Goal: Obtain resource: Obtain resource

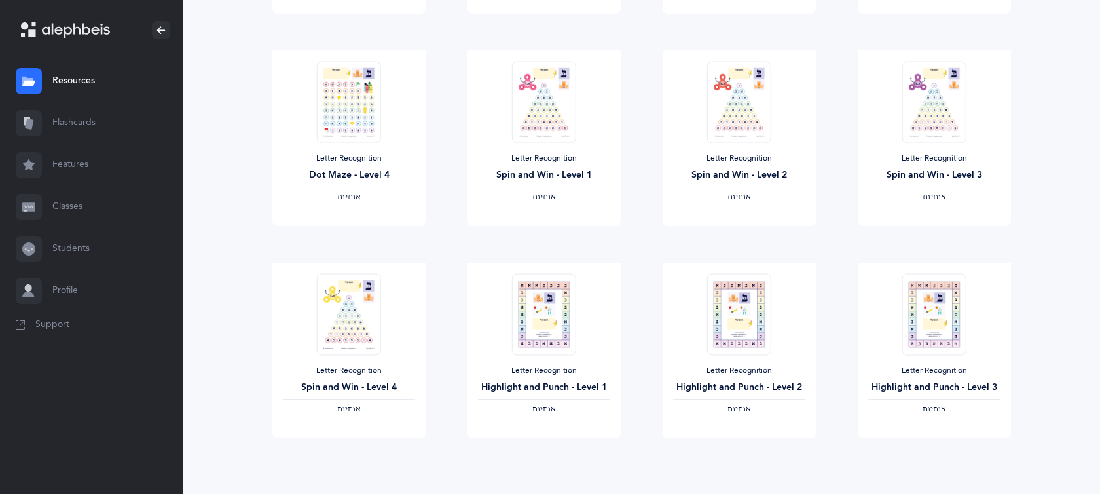
scroll to position [1066, 0]
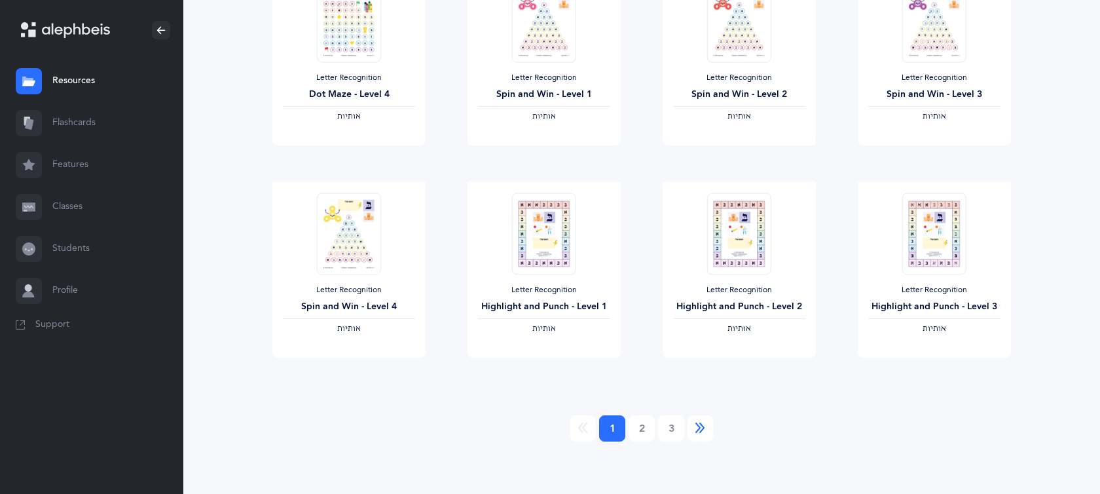
click at [701, 435] on link "Next" at bounding box center [701, 428] width 26 height 26
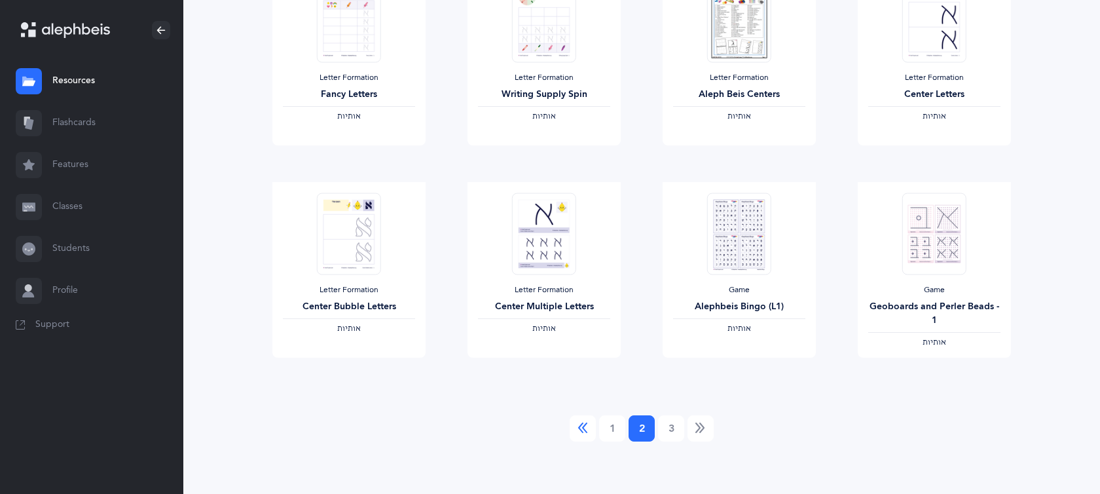
click at [587, 434] on icon "Previous" at bounding box center [583, 428] width 10 height 13
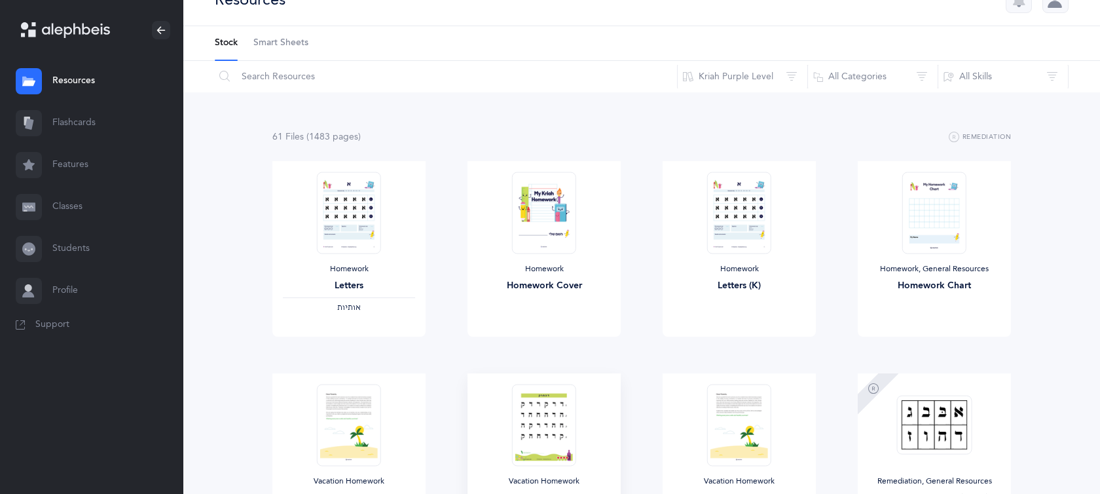
scroll to position [0, 0]
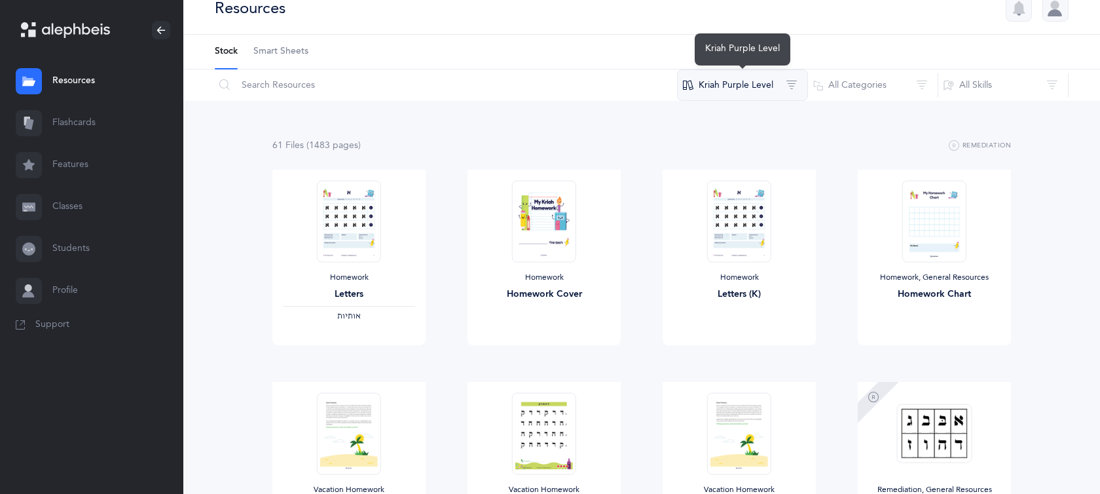
click at [794, 88] on button "Kriah Purple Level" at bounding box center [742, 84] width 131 height 31
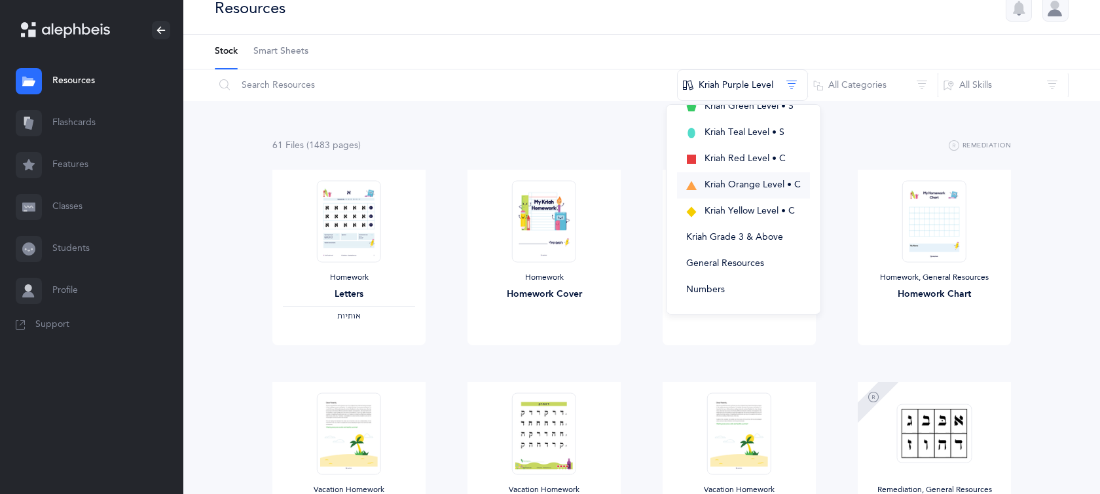
scroll to position [58, 0]
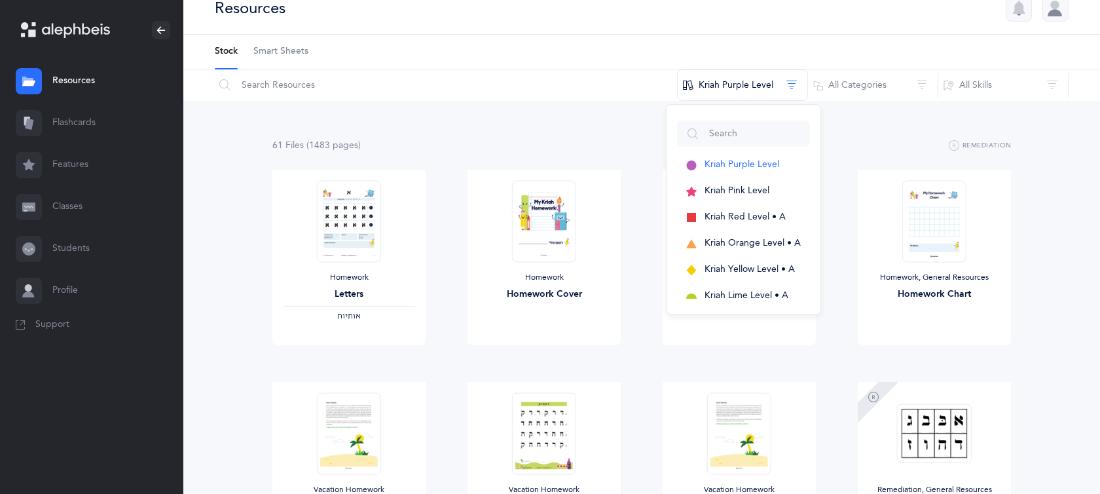
click at [842, 141] on div "61 File s (1483 page s ) Remediation" at bounding box center [641, 146] width 739 height 16
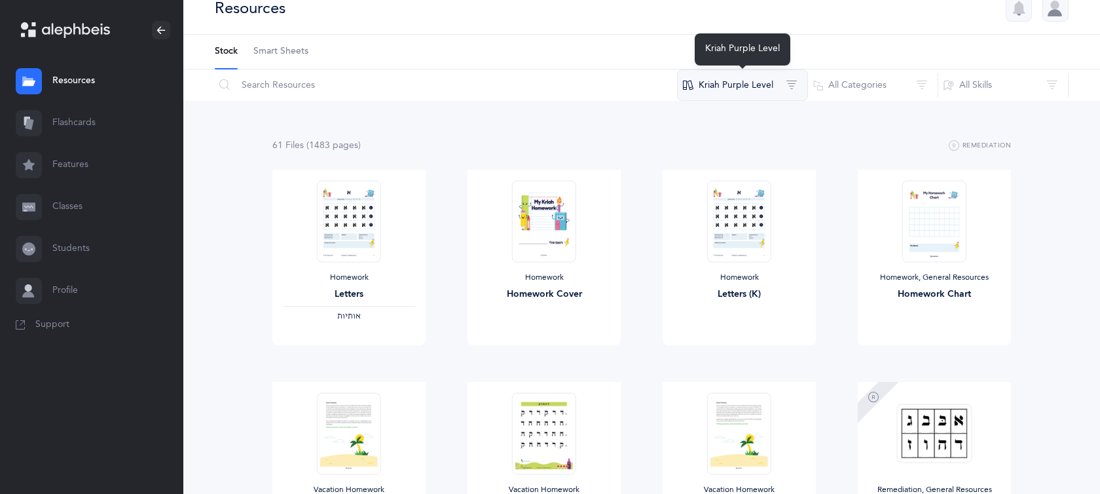
click at [795, 94] on button "Kriah Purple Level" at bounding box center [742, 84] width 131 height 31
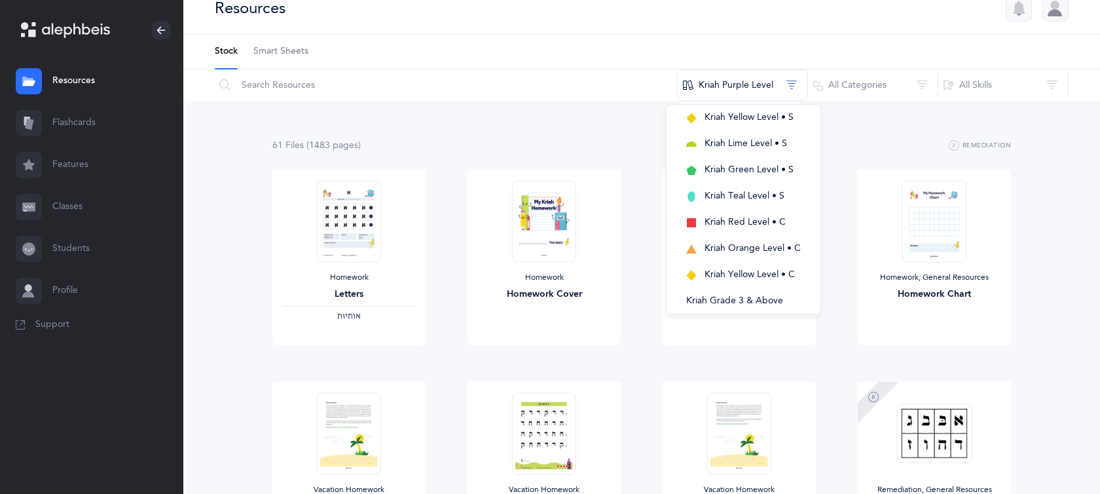
scroll to position [373, 0]
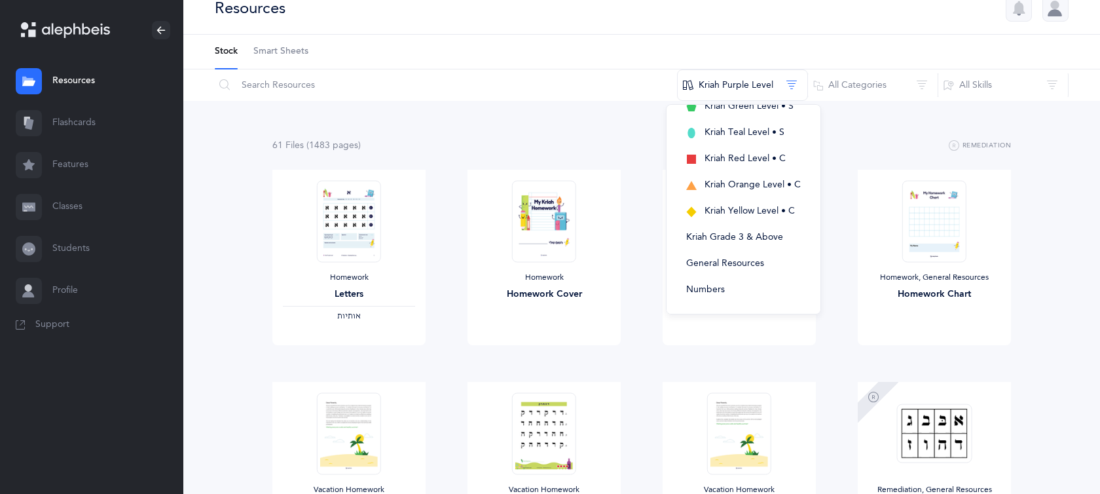
click at [829, 191] on div "Homework Letters (K) View" at bounding box center [739, 276] width 195 height 212
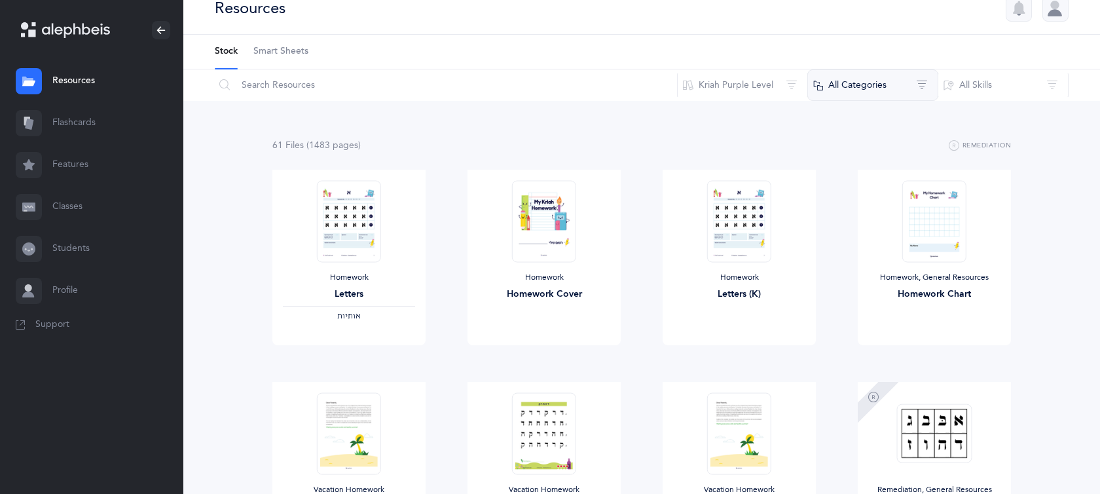
click at [922, 76] on button "All Categories" at bounding box center [872, 84] width 131 height 31
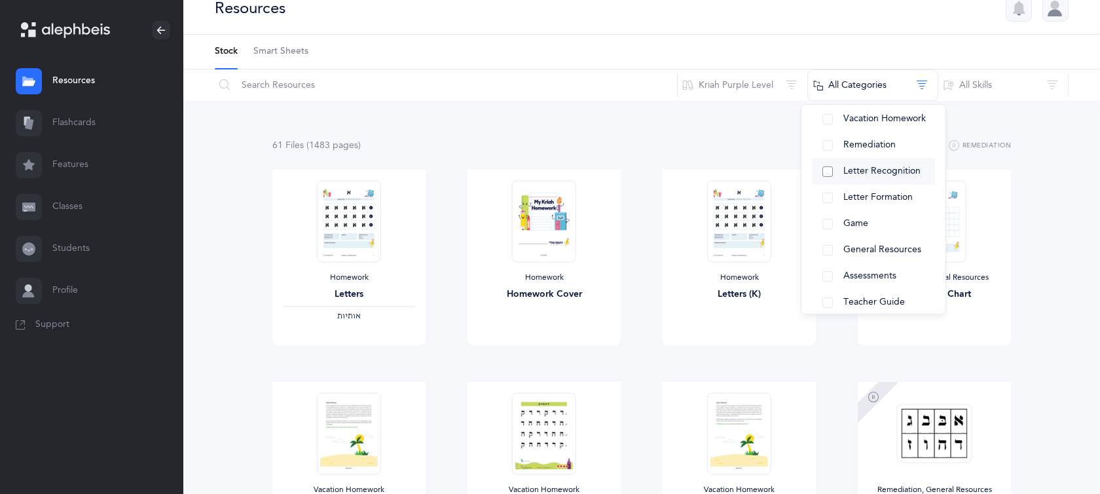
scroll to position [74, 0]
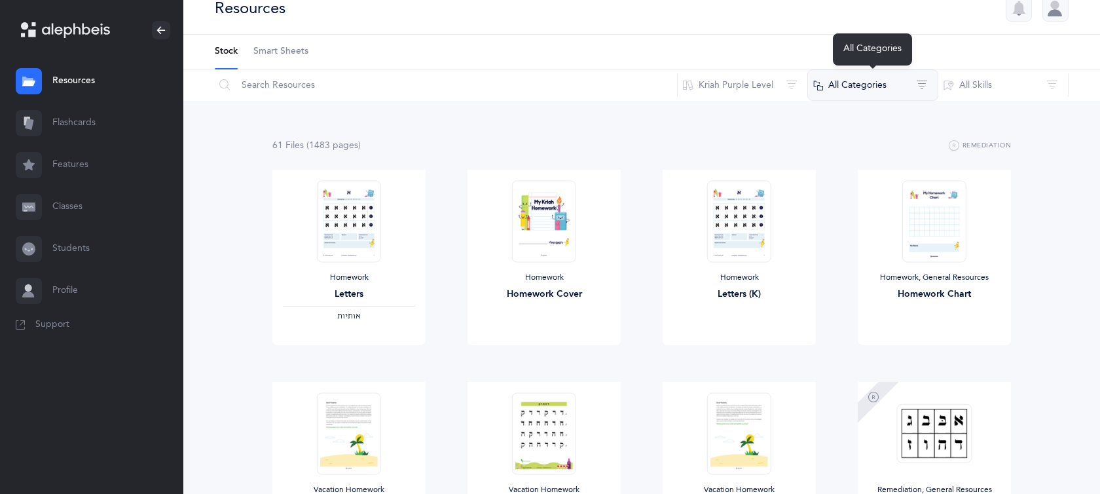
click at [923, 89] on button "All Categories" at bounding box center [872, 84] width 131 height 31
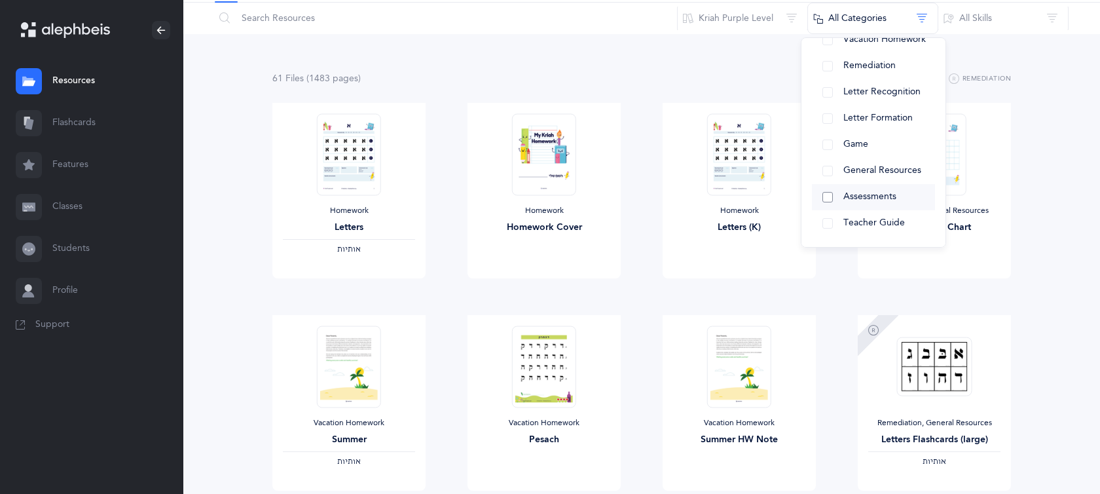
scroll to position [78, 0]
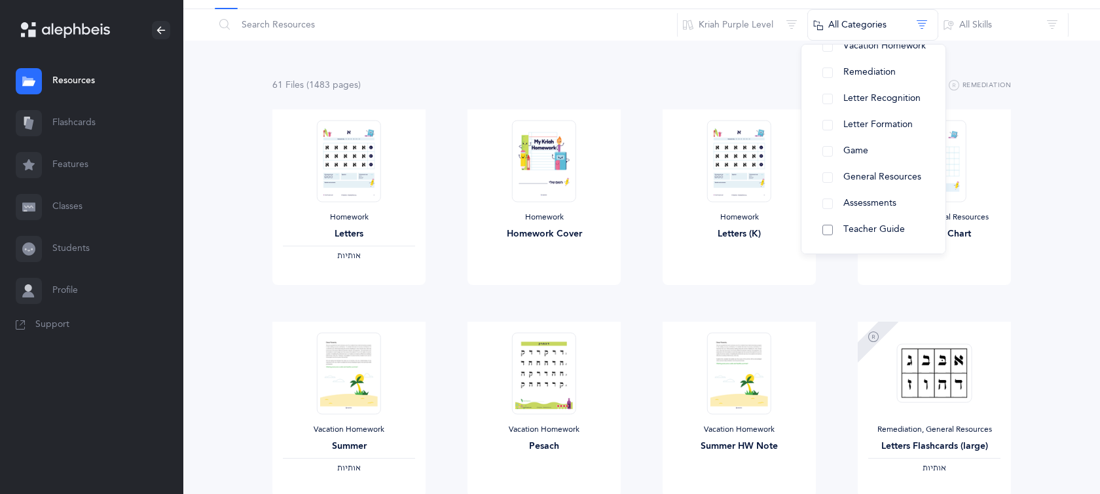
click at [828, 232] on button "Teacher Guide" at bounding box center [873, 230] width 123 height 26
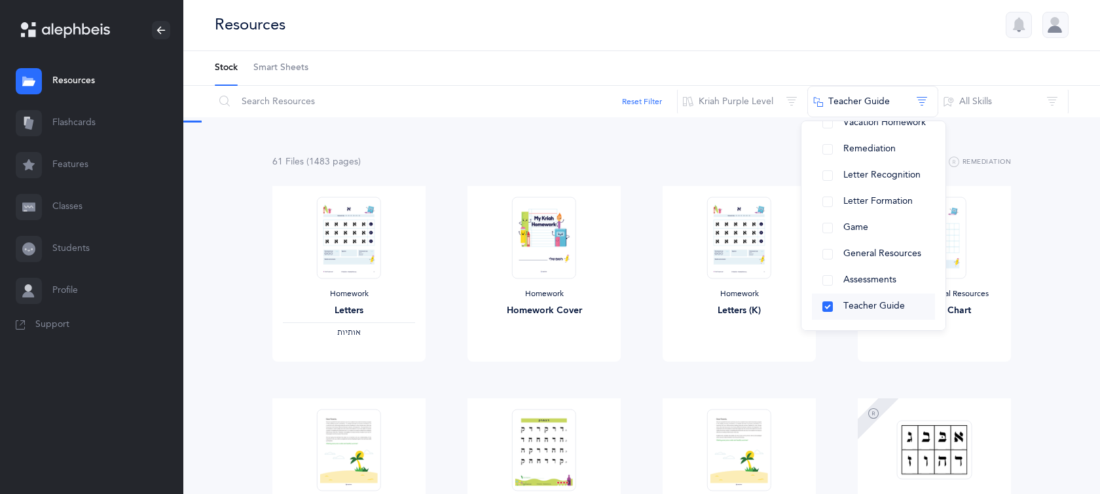
scroll to position [0, 0]
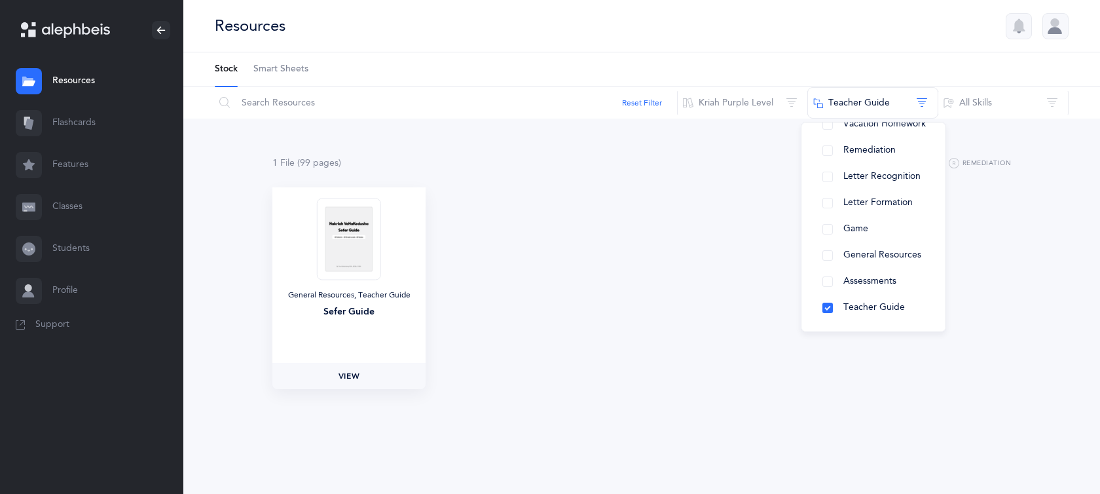
click at [346, 374] on span "View" at bounding box center [349, 376] width 21 height 12
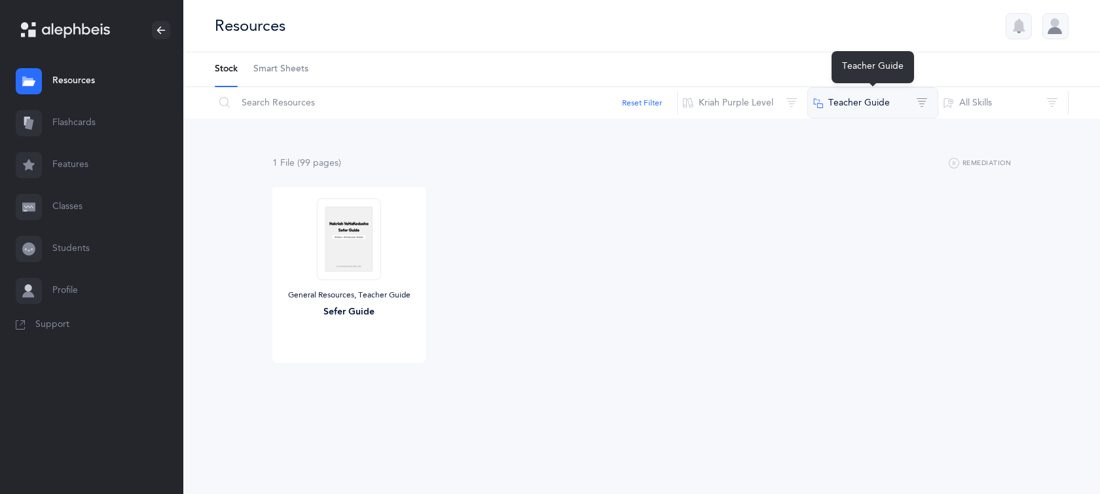
click at [921, 100] on button "Teacher Guide" at bounding box center [872, 102] width 131 height 31
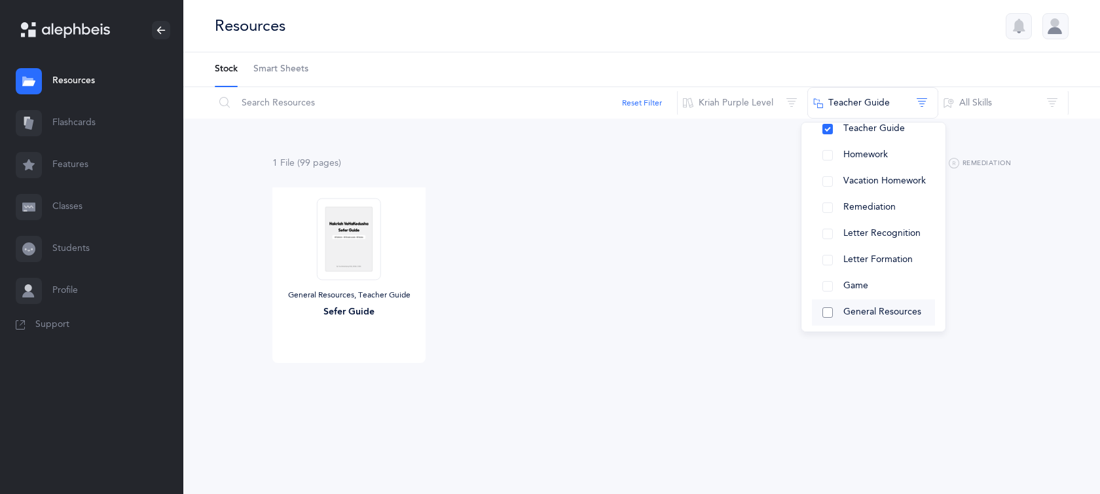
scroll to position [40, 0]
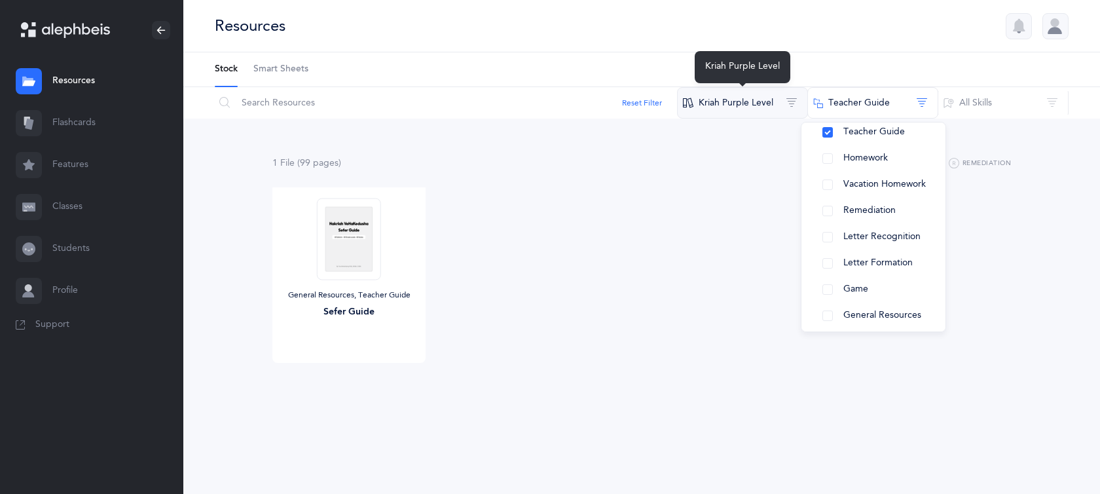
click at [792, 105] on button "Kriah Purple Level" at bounding box center [742, 102] width 131 height 31
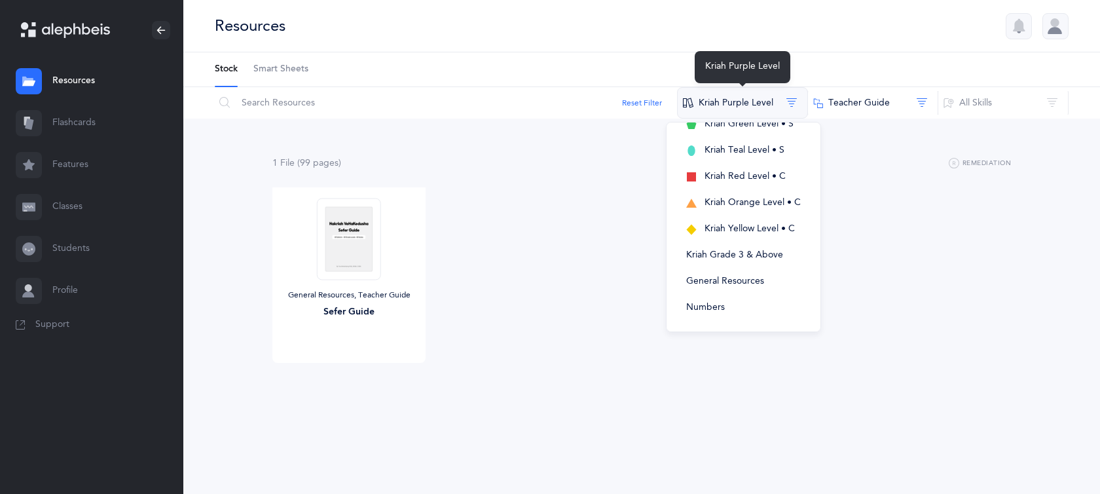
scroll to position [0, 0]
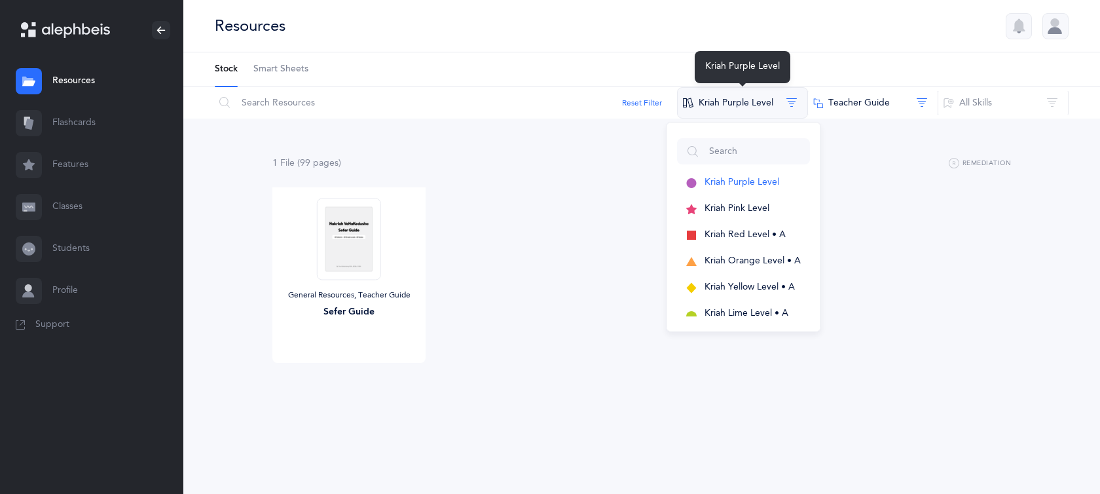
click at [800, 103] on button "Kriah Purple Level" at bounding box center [742, 102] width 131 height 31
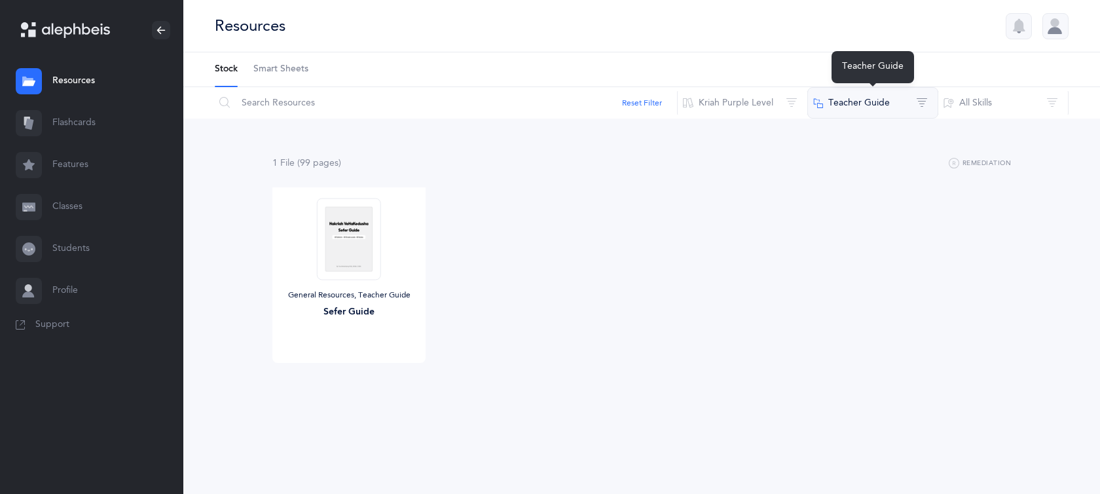
click at [917, 101] on button "Teacher Guide" at bounding box center [872, 102] width 131 height 31
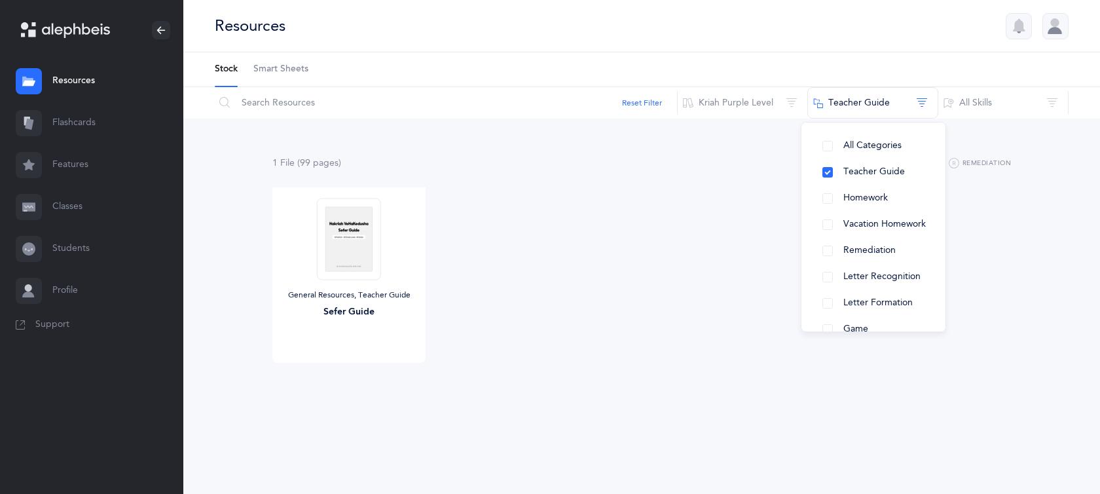
click at [83, 81] on link "Resources" at bounding box center [91, 81] width 183 height 42
click at [331, 274] on img at bounding box center [349, 239] width 64 height 82
click at [363, 375] on link "View" at bounding box center [348, 376] width 153 height 26
click at [279, 70] on span "Smart Sheets" at bounding box center [280, 69] width 55 height 13
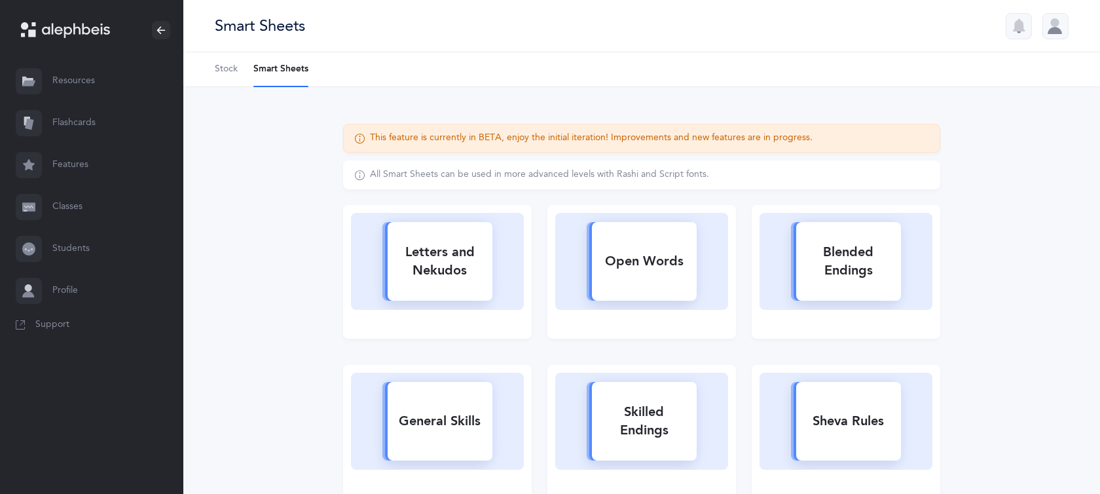
click at [222, 62] on link "Stock" at bounding box center [226, 69] width 23 height 34
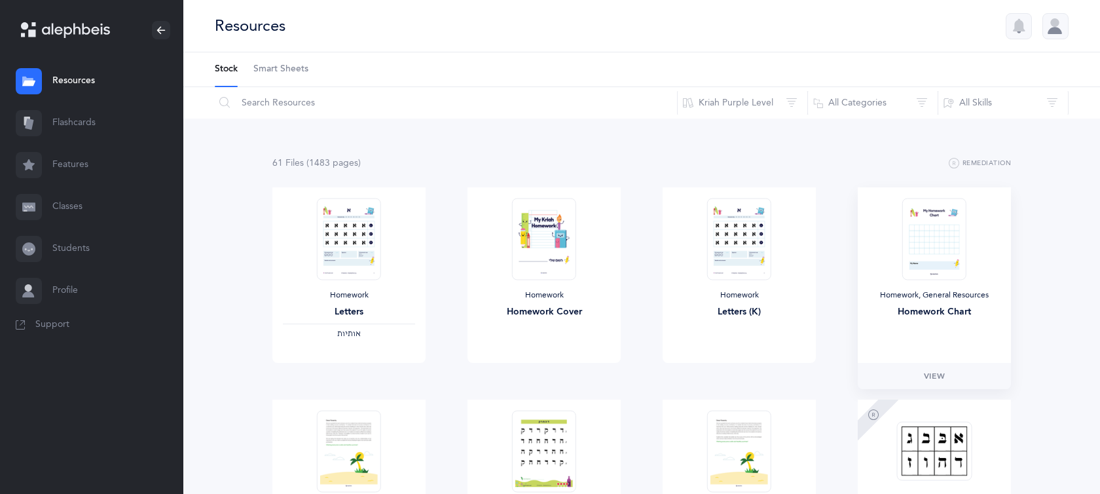
click at [902, 251] on img at bounding box center [934, 239] width 64 height 82
click at [964, 368] on link "View" at bounding box center [934, 376] width 153 height 26
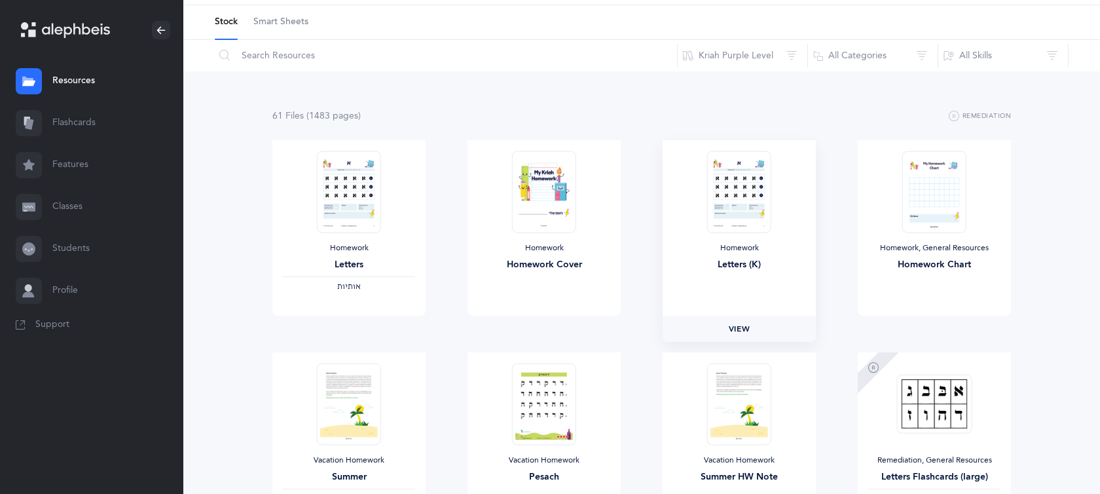
scroll to position [48, 0]
click at [757, 322] on link "View" at bounding box center [739, 328] width 153 height 26
click at [745, 325] on span "View" at bounding box center [739, 328] width 21 height 12
click at [392, 322] on link "View" at bounding box center [348, 328] width 153 height 26
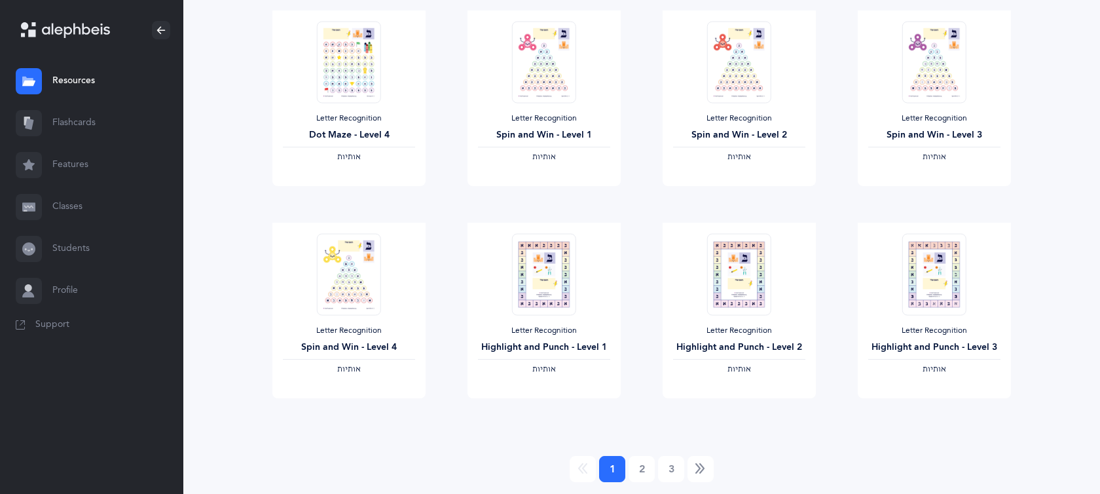
scroll to position [1066, 0]
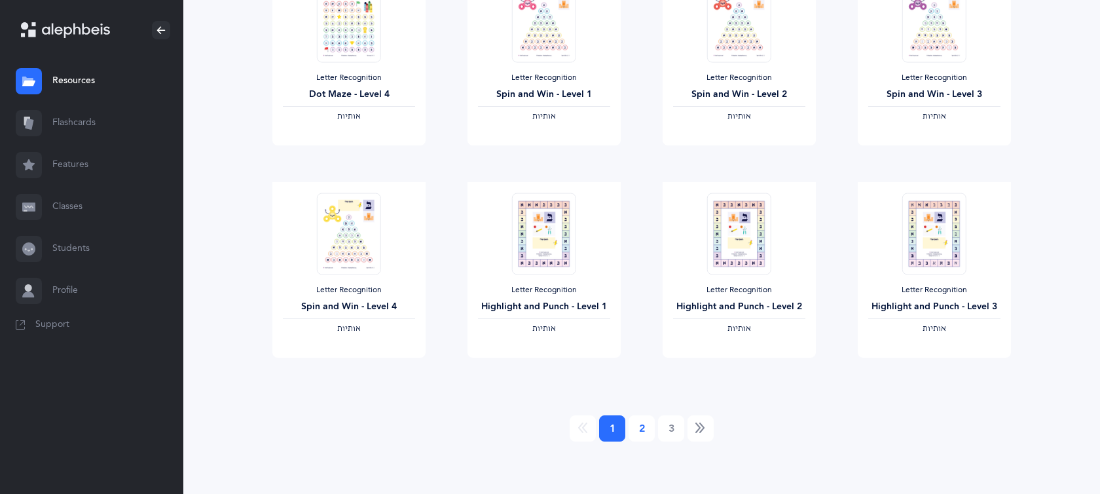
click at [641, 429] on link "2" at bounding box center [642, 428] width 26 height 26
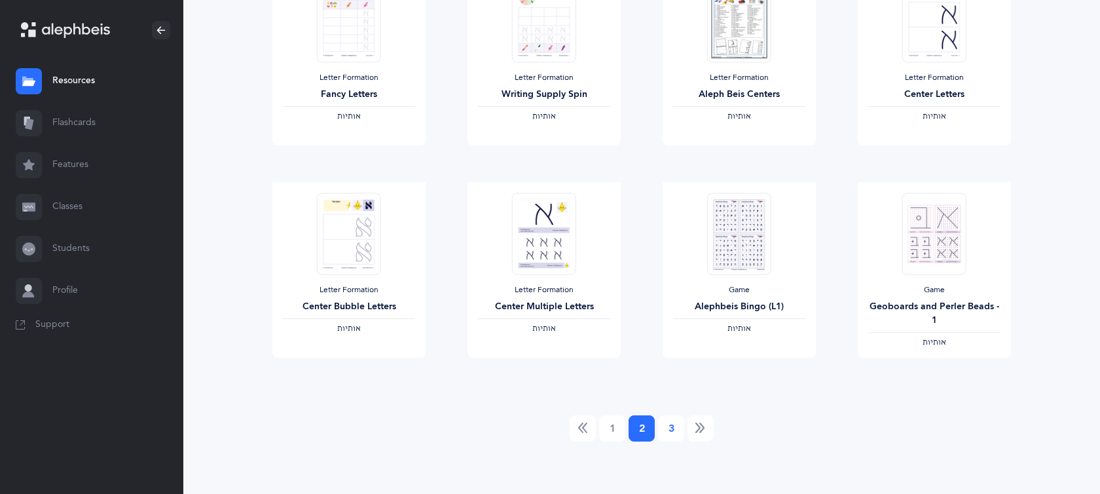
click at [672, 428] on link "3" at bounding box center [671, 428] width 26 height 26
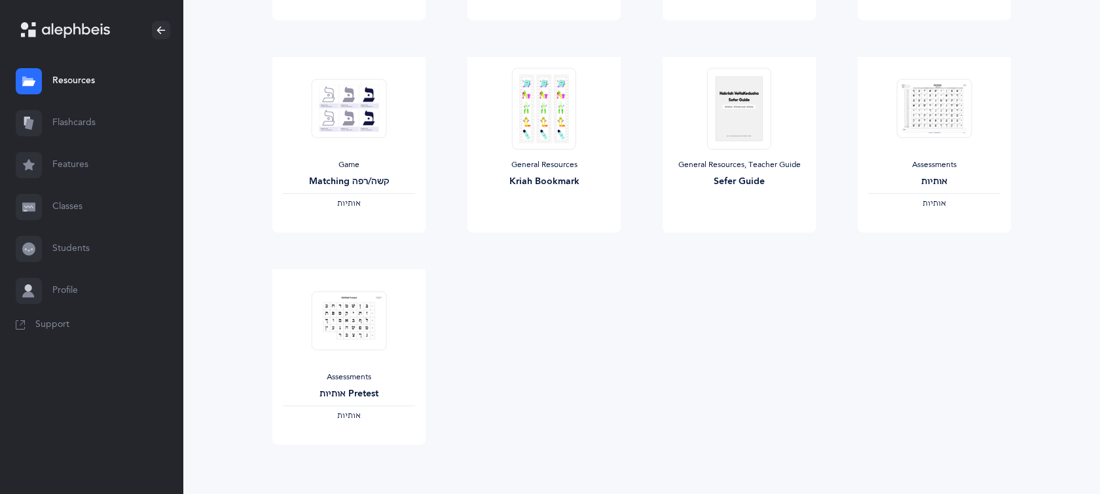
scroll to position [556, 0]
click at [741, 239] on span "View" at bounding box center [739, 244] width 21 height 12
click at [358, 456] on span "View" at bounding box center [349, 457] width 21 height 12
click at [540, 235] on link "View" at bounding box center [544, 244] width 153 height 26
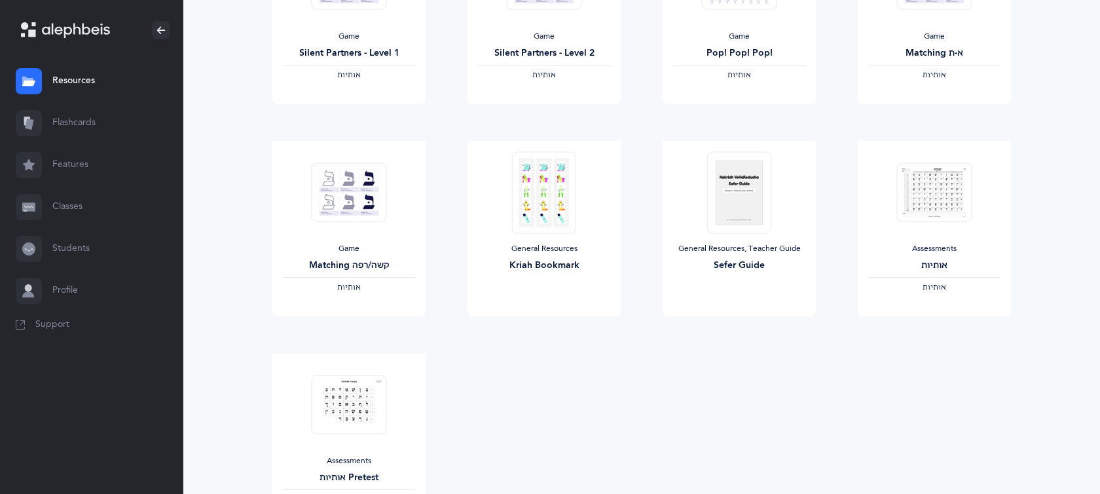
scroll to position [466, 0]
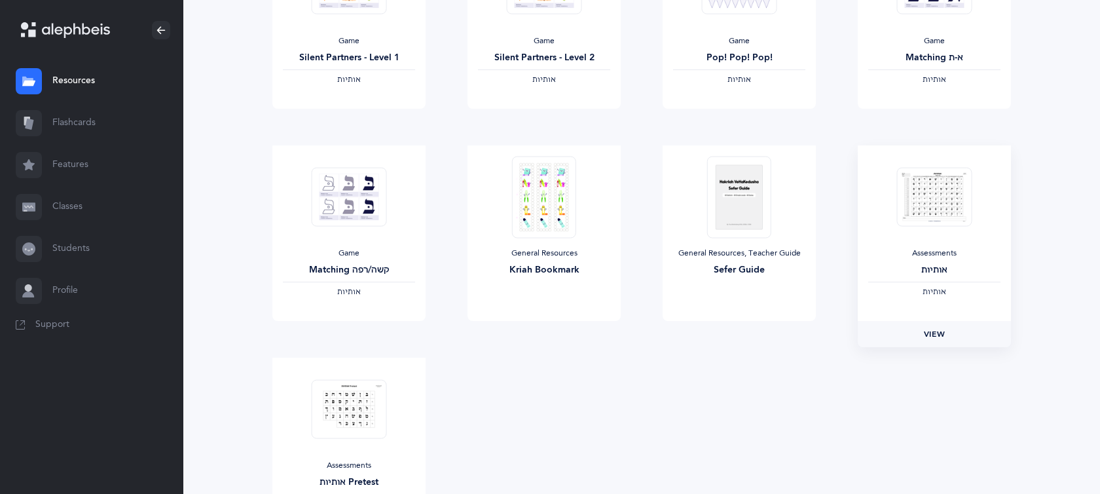
click at [916, 335] on link "View" at bounding box center [934, 334] width 153 height 26
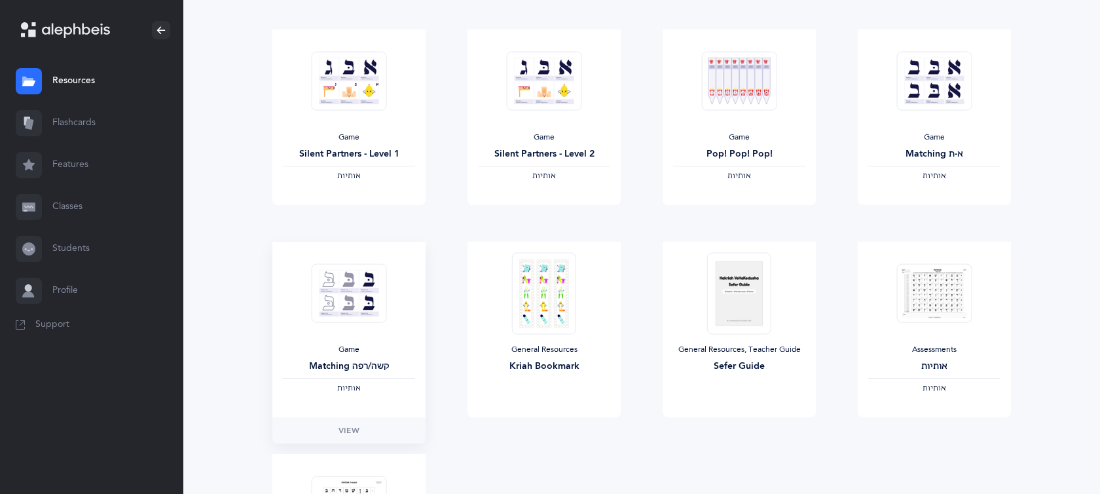
scroll to position [367, 0]
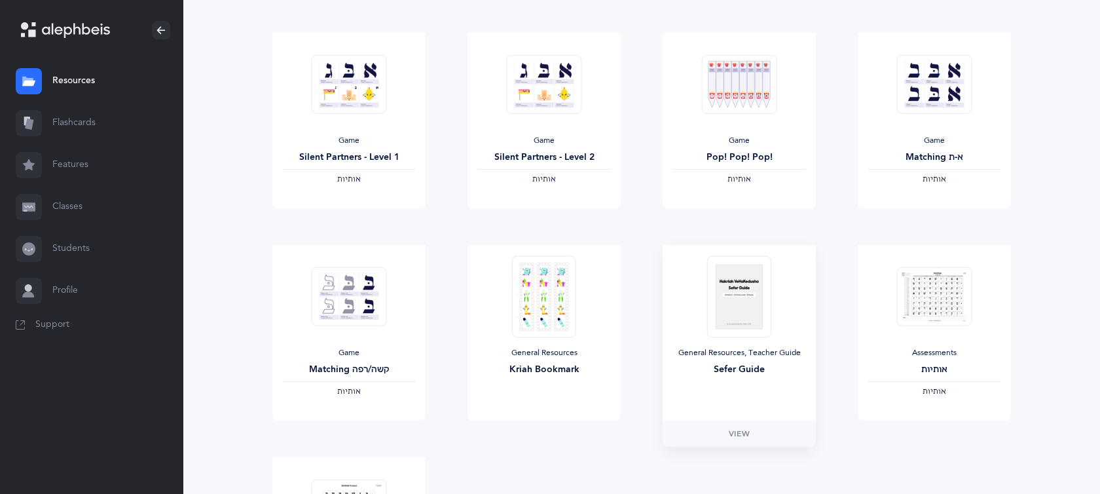
click at [714, 350] on div "General Resources, Teacher Guide" at bounding box center [739, 353] width 132 height 10
click at [712, 432] on link "View" at bounding box center [739, 433] width 153 height 26
click at [35, 168] on div at bounding box center [29, 165] width 26 height 26
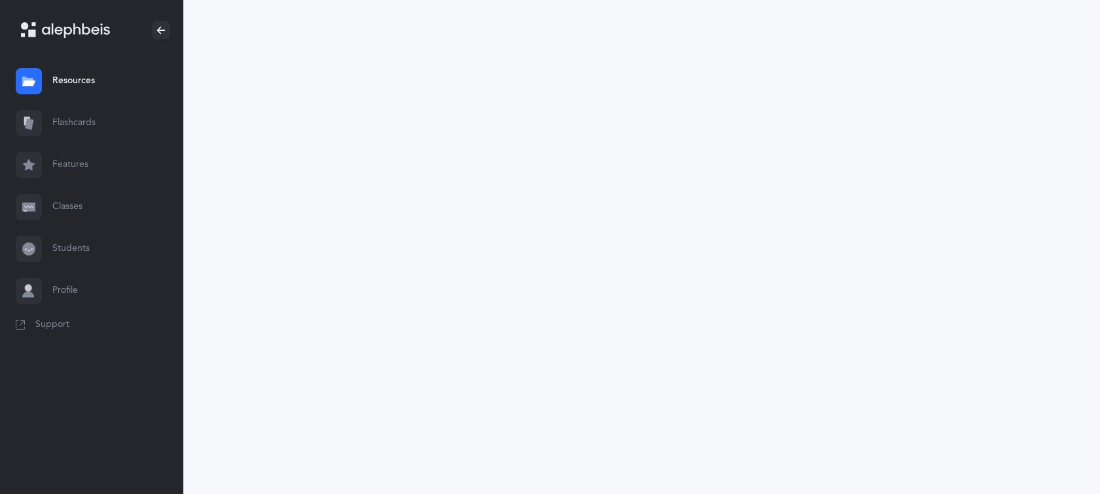
click at [85, 168] on link "Features" at bounding box center [91, 165] width 183 height 42
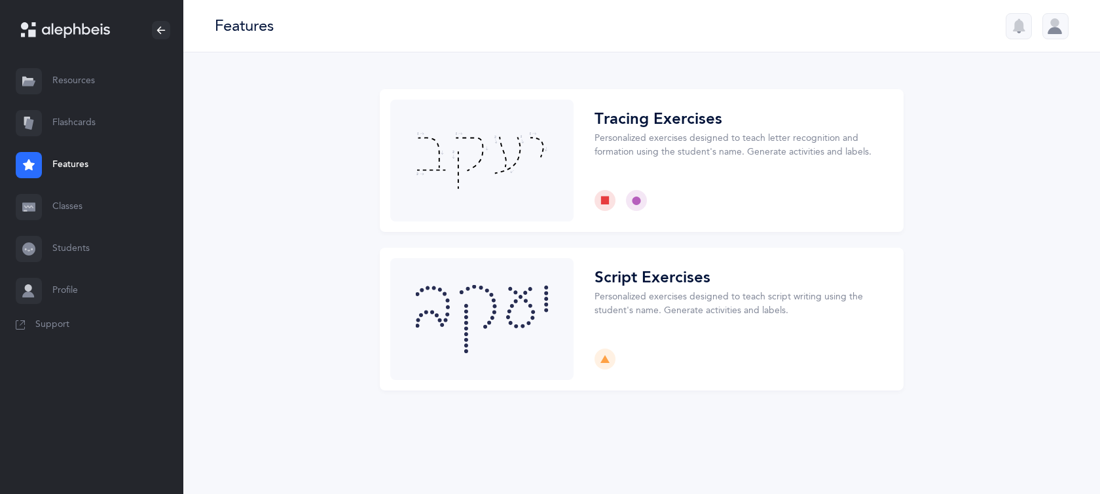
click at [29, 200] on icon at bounding box center [28, 206] width 13 height 13
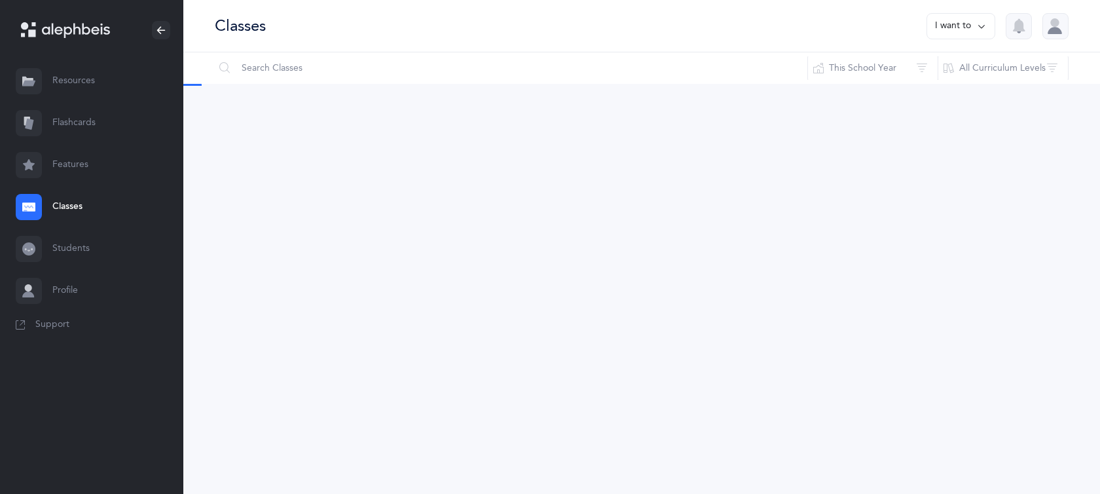
click at [29, 205] on icon at bounding box center [28, 206] width 13 height 9
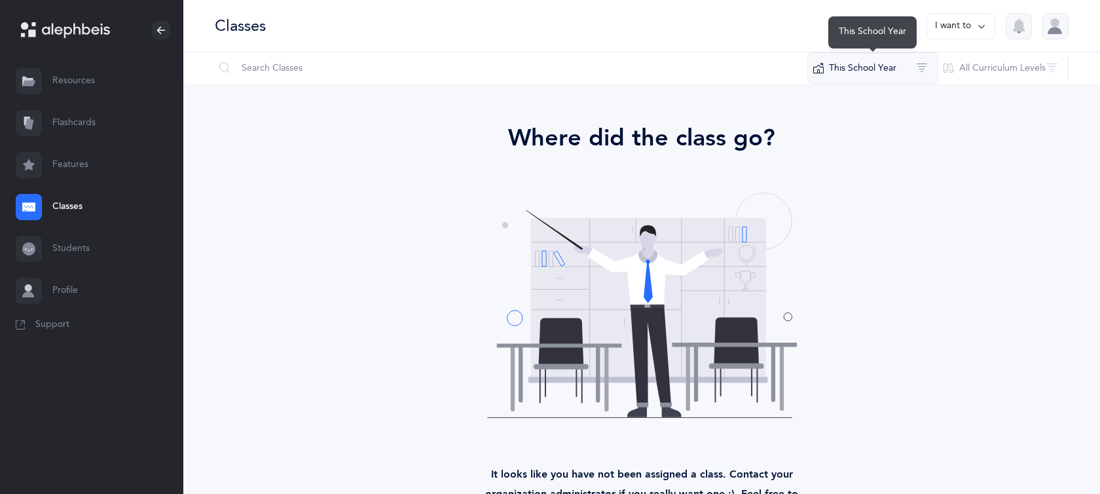
click at [889, 76] on button "This School Year" at bounding box center [872, 67] width 131 height 31
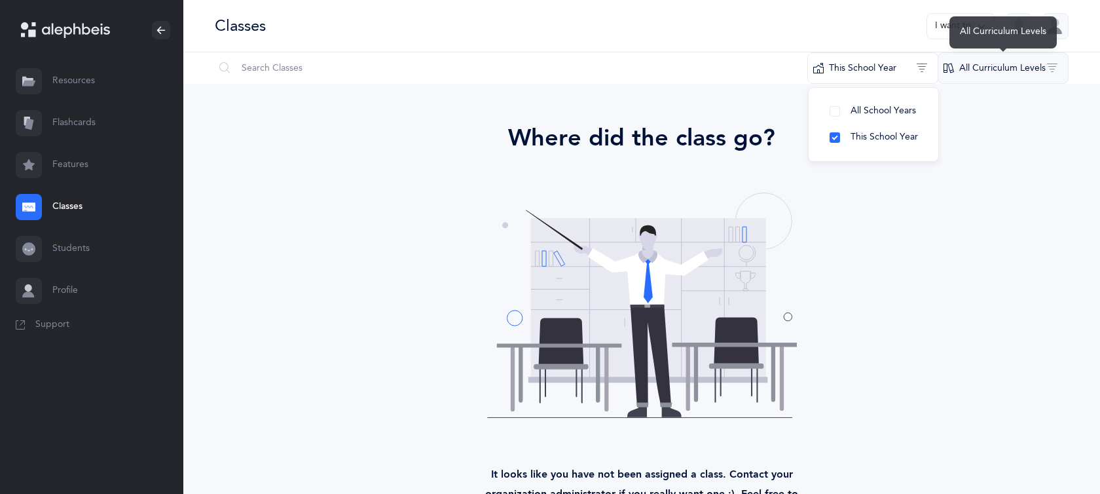
click at [975, 71] on button "All Curriculum Levels" at bounding box center [1003, 67] width 131 height 31
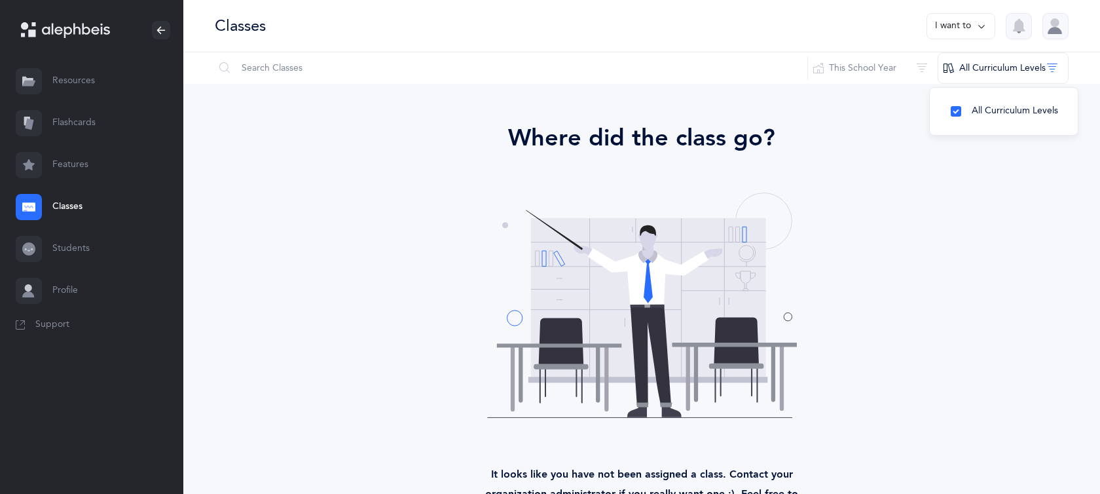
click at [946, 276] on div "Where did the class go? It looks like you have not been assigned a class. Conta…" at bounding box center [641, 321] width 681 height 403
click at [984, 27] on icon at bounding box center [981, 26] width 10 height 14
click at [976, 153] on div "Where did the class go?" at bounding box center [641, 137] width 681 height 35
click at [30, 87] on icon at bounding box center [28, 81] width 13 height 13
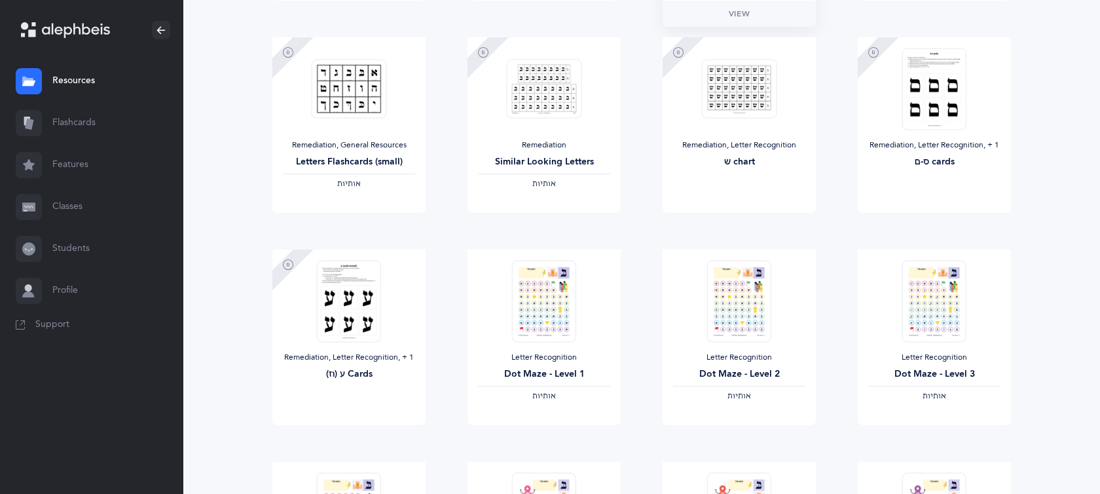
scroll to position [1066, 0]
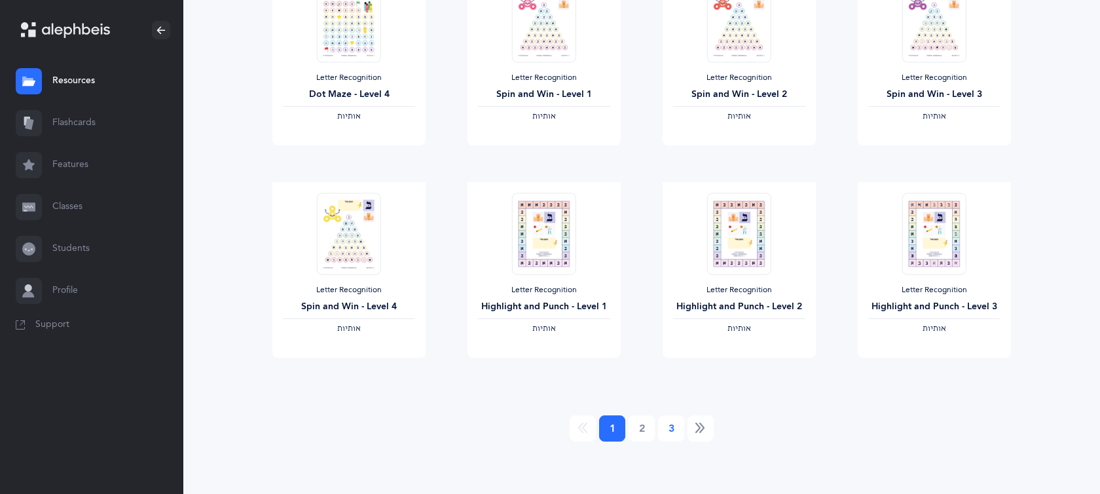
click at [674, 426] on link "3" at bounding box center [671, 428] width 26 height 26
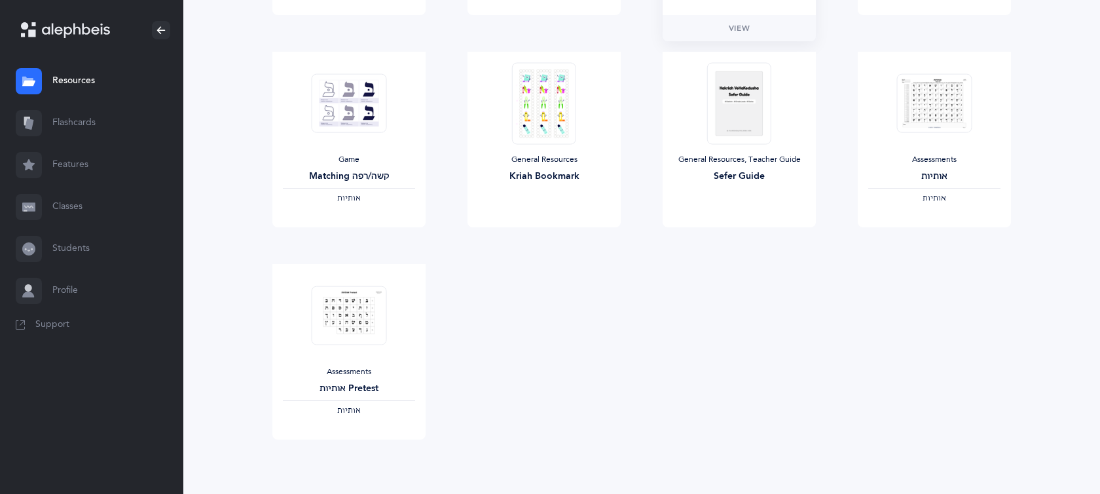
scroll to position [571, 0]
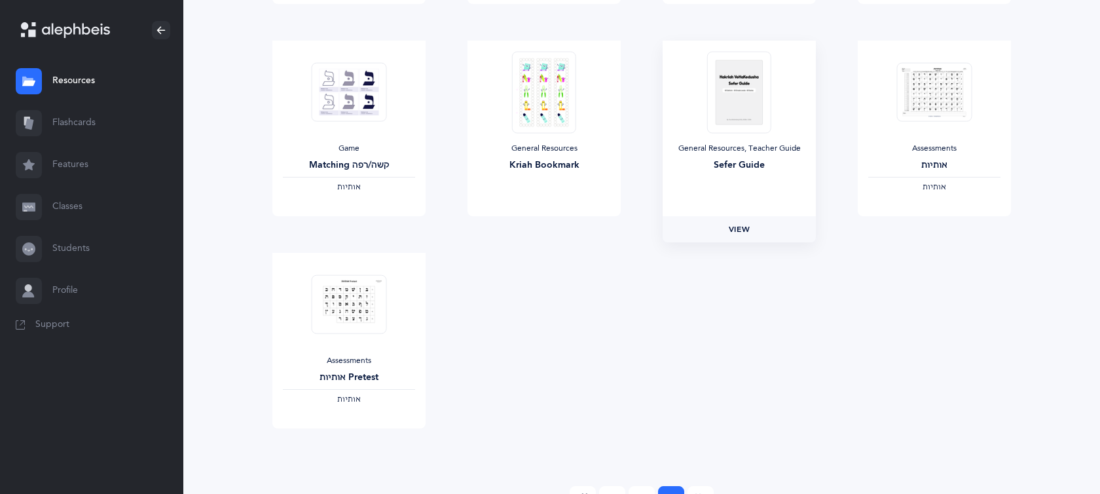
click at [750, 225] on link "View" at bounding box center [739, 229] width 153 height 26
